Goal: Transaction & Acquisition: Obtain resource

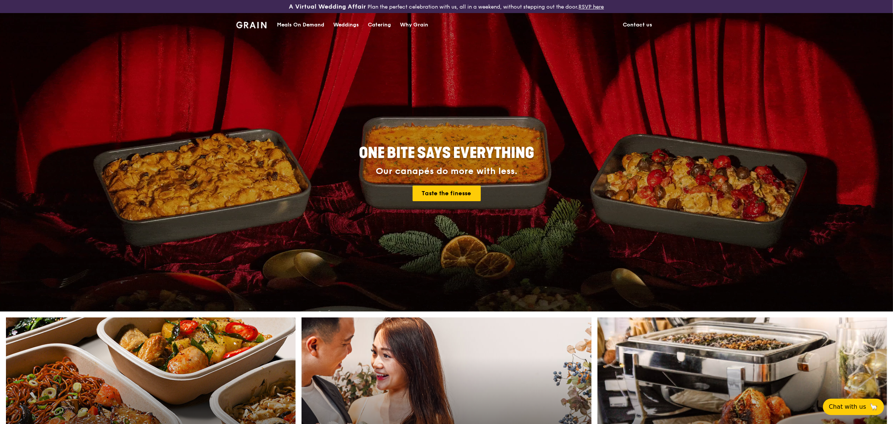
click at [379, 24] on div "Catering" at bounding box center [379, 25] width 23 height 22
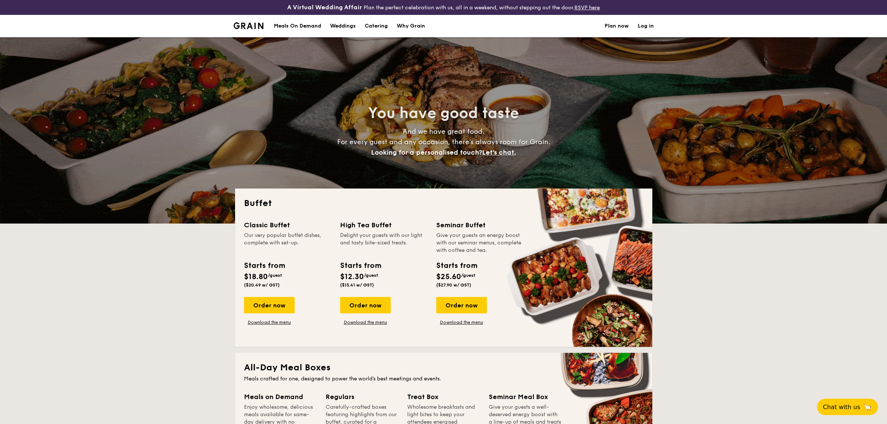
select select
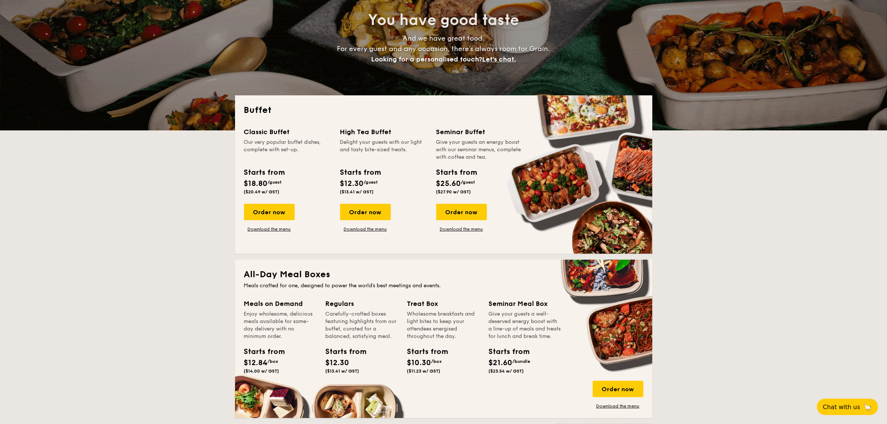
scroll to position [186, 0]
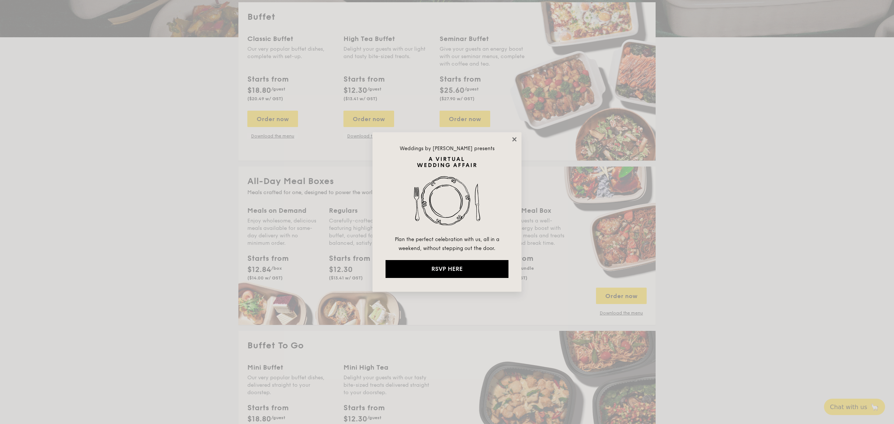
click at [516, 138] on icon at bounding box center [514, 139] width 4 height 4
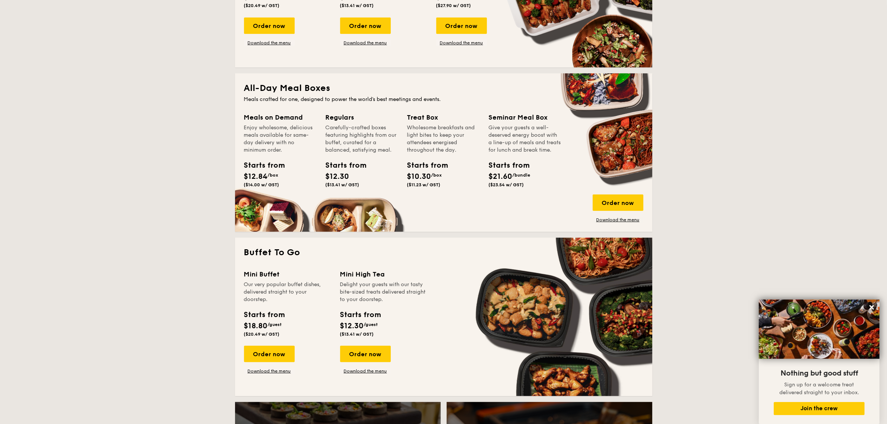
scroll to position [233, 0]
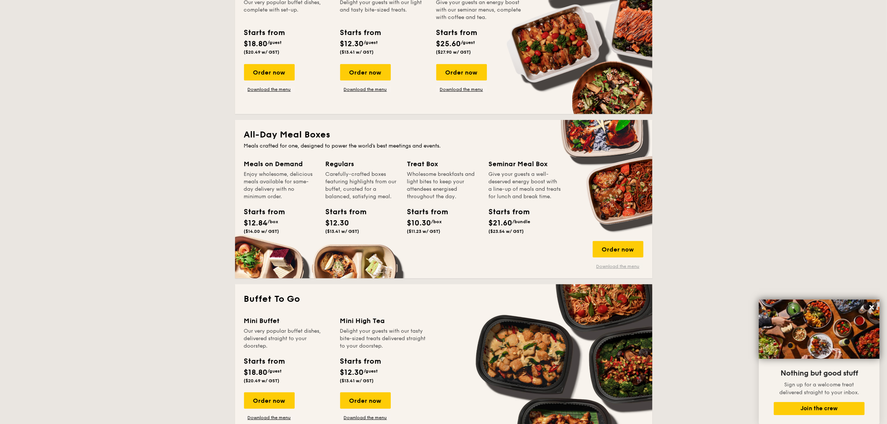
click at [608, 263] on link "Download the menu" at bounding box center [618, 266] width 51 height 6
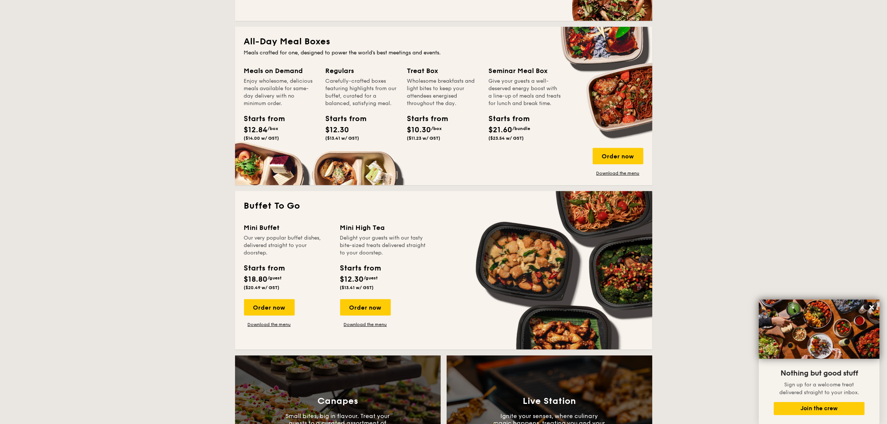
scroll to position [279, 0]
